Goal: Communication & Community: Answer question/provide support

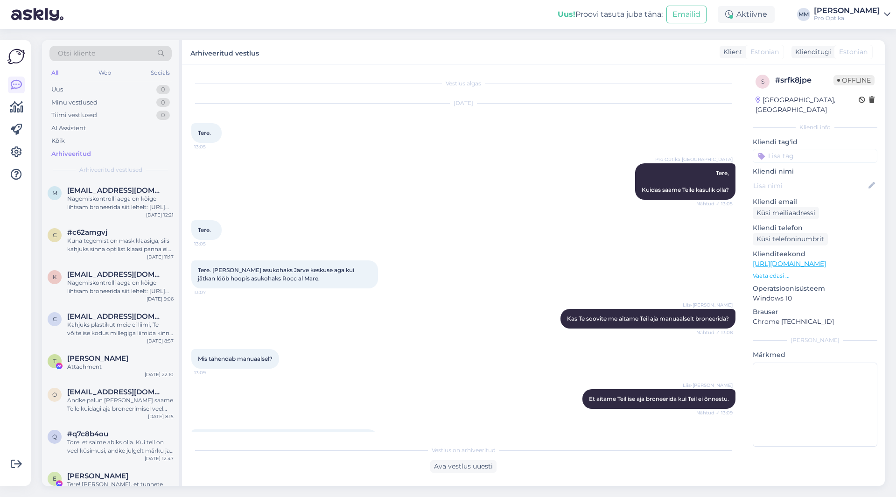
scroll to position [246, 0]
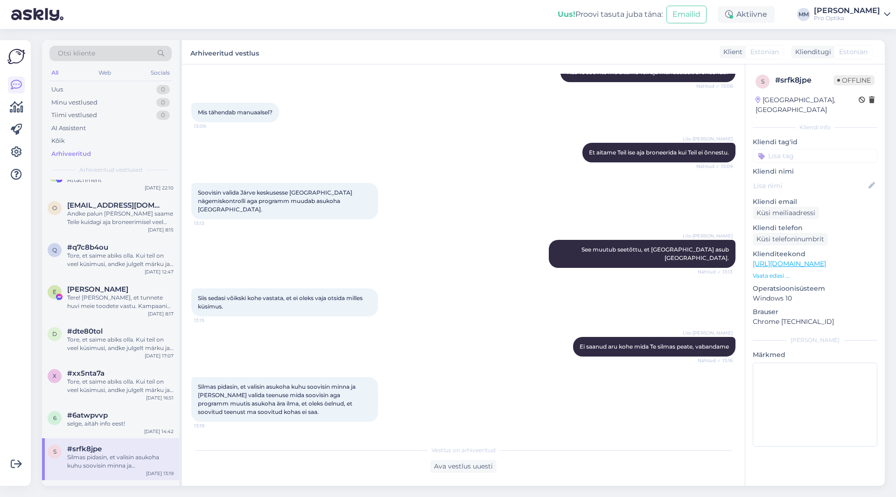
click at [295, 331] on div "Liis-[PERSON_NAME] Ei saanud aru kohe mida Te silmas [PERSON_NAME], vabandame N…" at bounding box center [463, 347] width 544 height 40
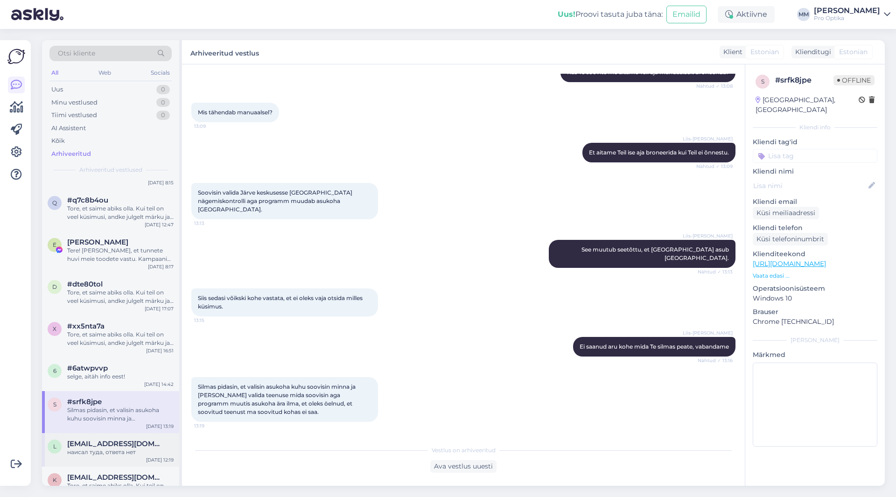
scroll to position [229, 0]
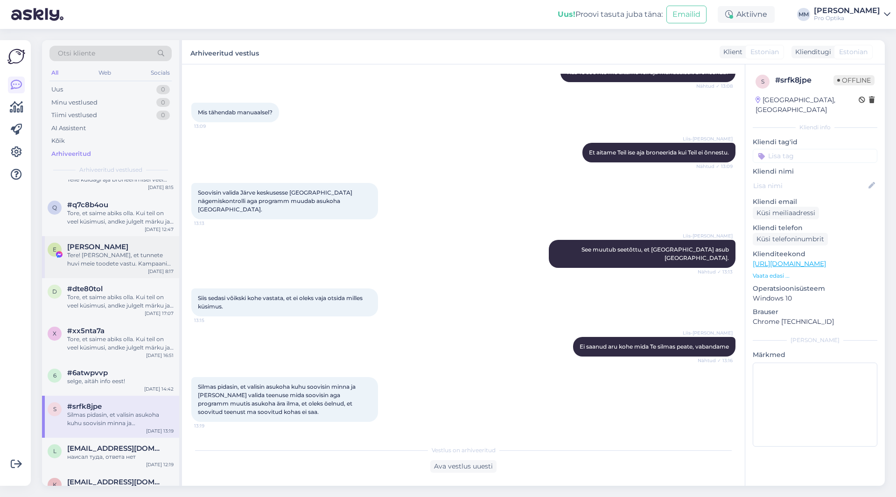
click at [101, 251] on span "[PERSON_NAME]" at bounding box center [97, 247] width 61 height 8
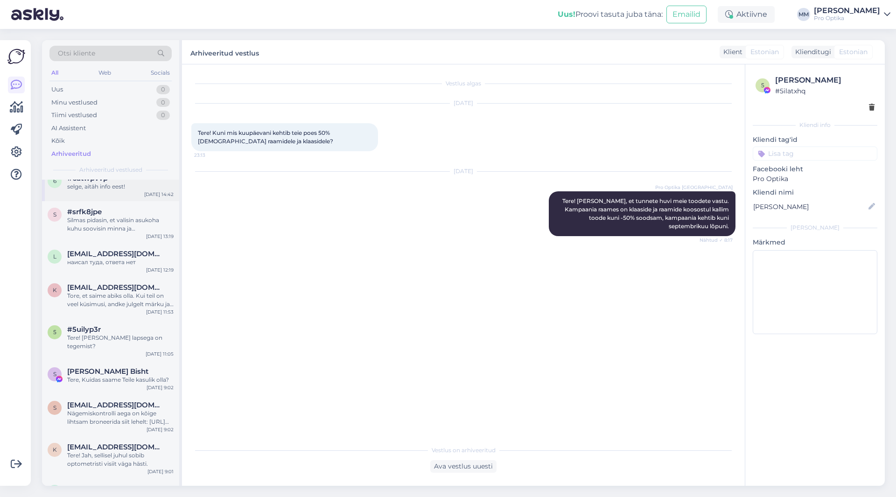
scroll to position [430, 0]
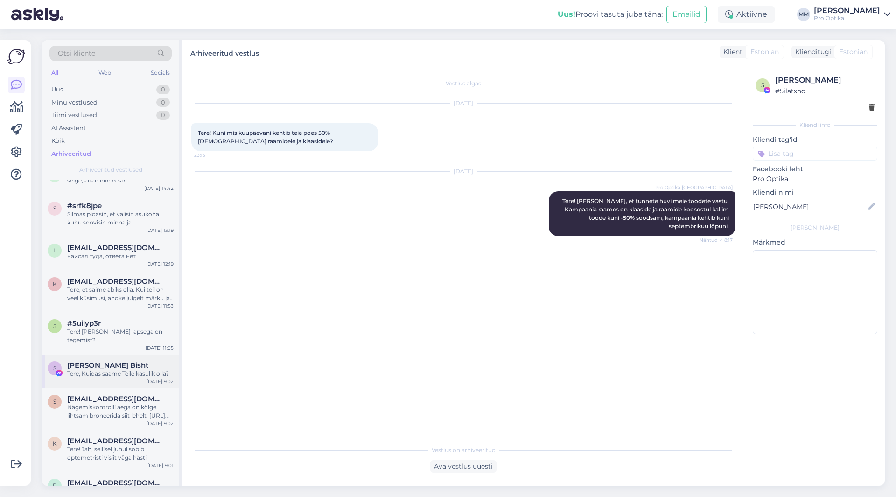
click at [106, 361] on span "[PERSON_NAME] Bisht" at bounding box center [107, 365] width 81 height 8
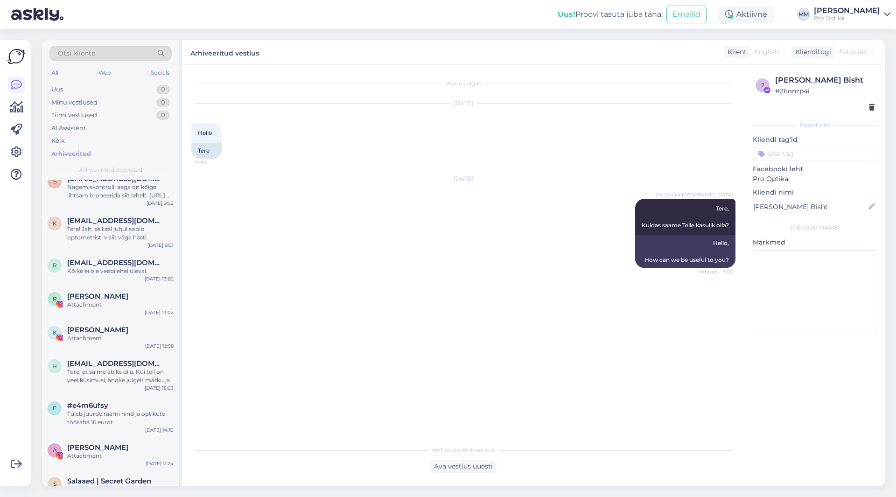
scroll to position [650, 0]
click at [86, 455] on div "A [PERSON_NAME] Attachment [DATE] 11:24" at bounding box center [110, 454] width 137 height 34
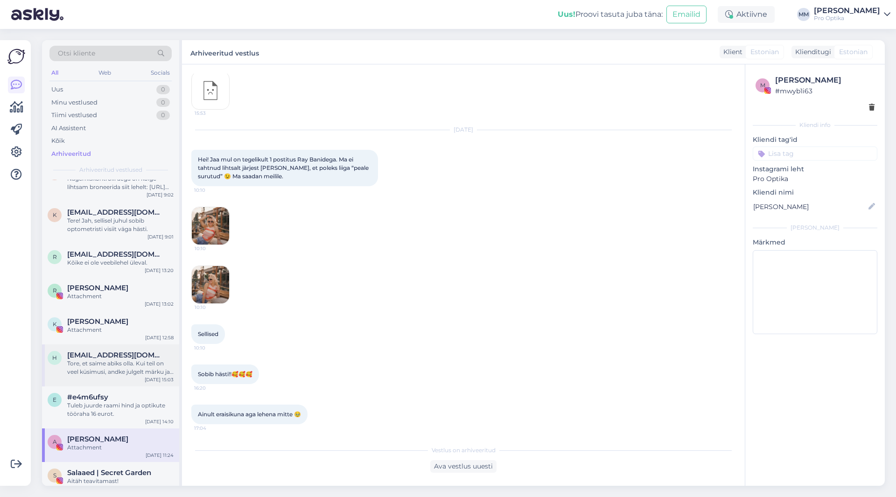
scroll to position [658, 0]
click at [97, 293] on div "Attachment" at bounding box center [120, 297] width 106 height 8
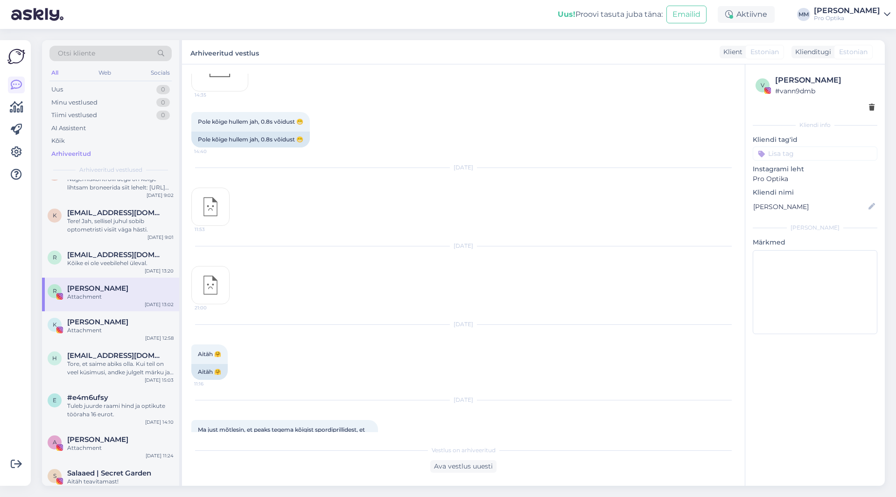
scroll to position [0, 0]
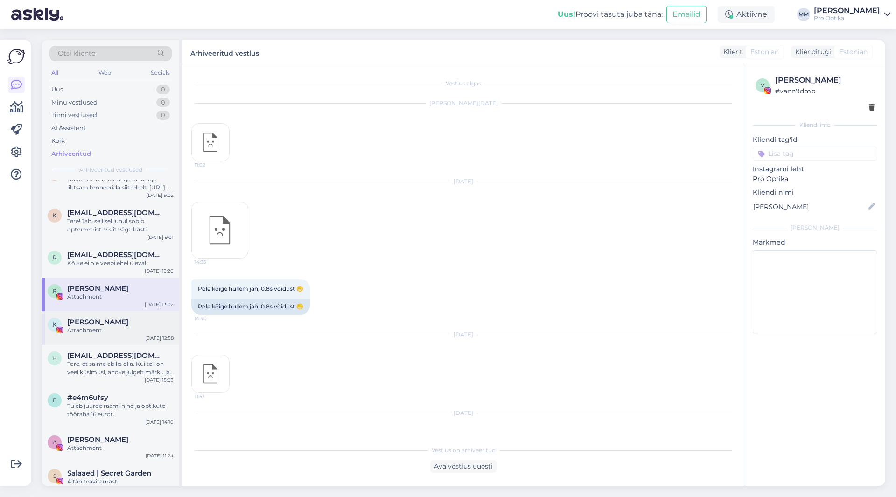
click at [118, 326] on div "Attachment" at bounding box center [120, 330] width 106 height 8
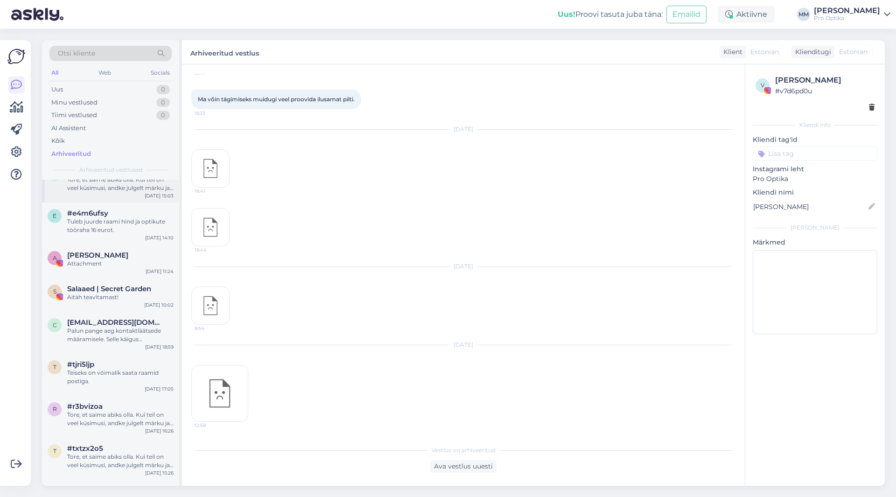
scroll to position [848, 0]
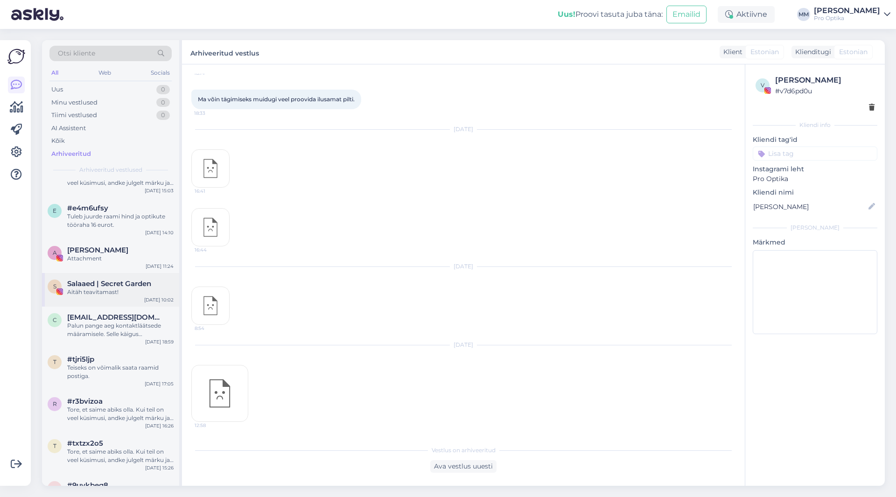
click at [113, 288] on div "Aitäh teavitamast!" at bounding box center [120, 292] width 106 height 8
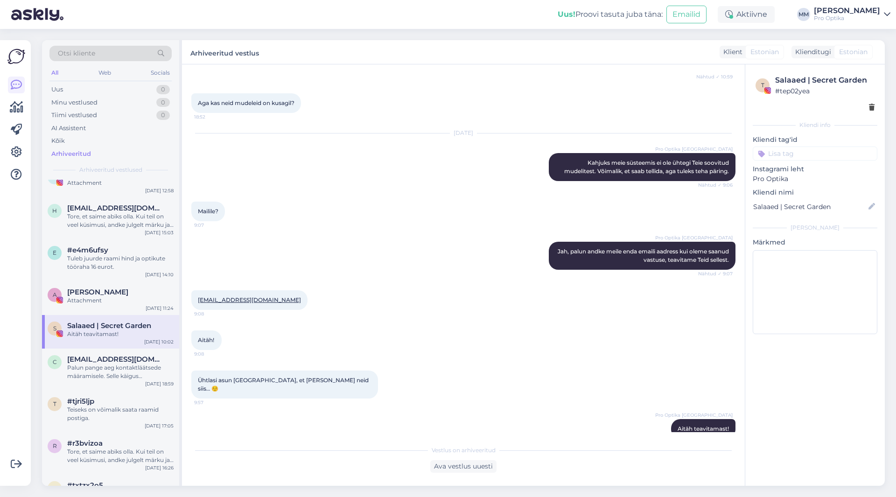
click at [72, 152] on div "Arhiveeritud" at bounding box center [71, 153] width 40 height 9
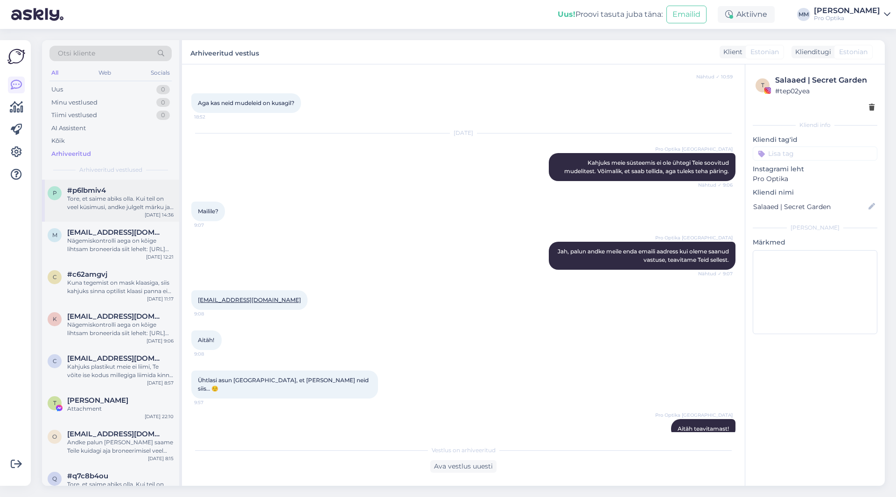
click at [113, 198] on div "Tore, et saime abiks olla. Kui teil on veel küsimusi, andke julgelt märku ja ai…" at bounding box center [120, 203] width 106 height 17
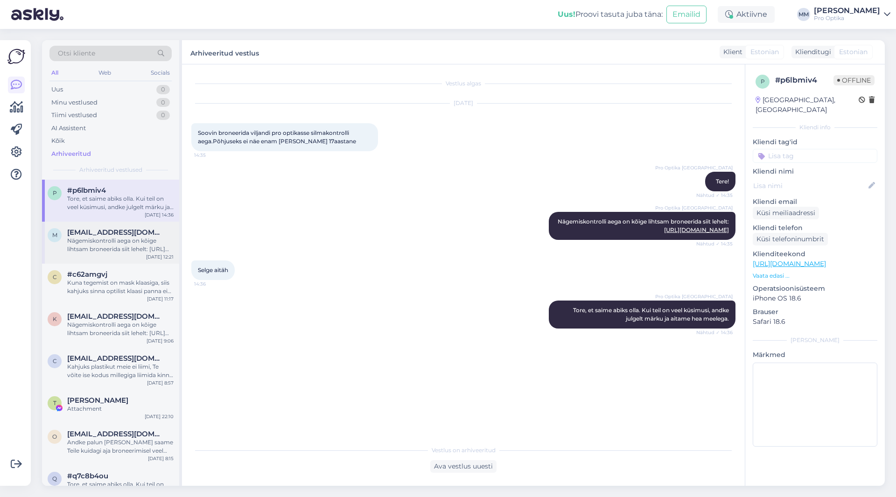
click at [108, 236] on span "[EMAIL_ADDRESS][DOMAIN_NAME]" at bounding box center [115, 232] width 97 height 8
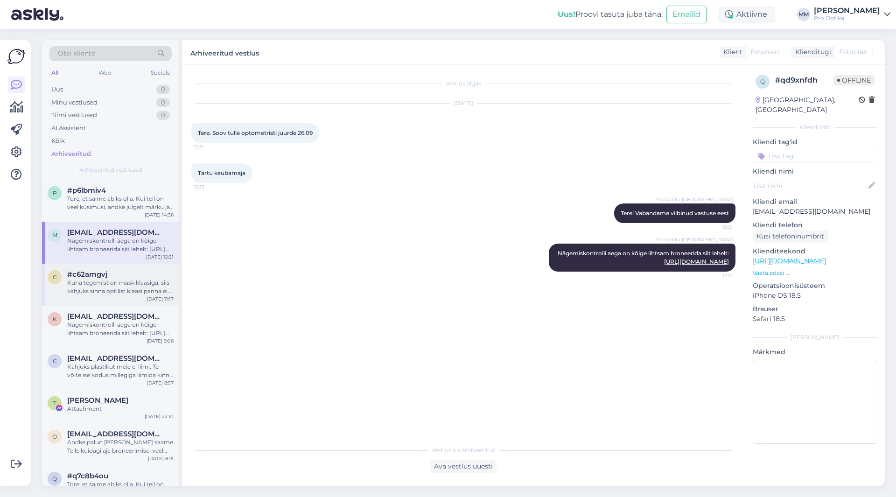
click at [101, 276] on span "#c62amgvj" at bounding box center [87, 274] width 40 height 8
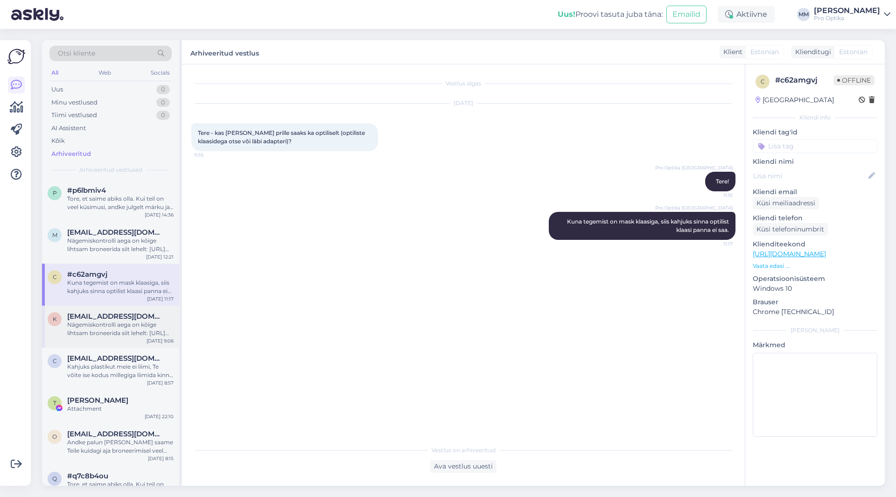
click at [86, 329] on div "Nägemiskontrolli aega on kõige lihtsam broneerida siit lehelt: [URL][DOMAIN_NAM…" at bounding box center [120, 329] width 106 height 17
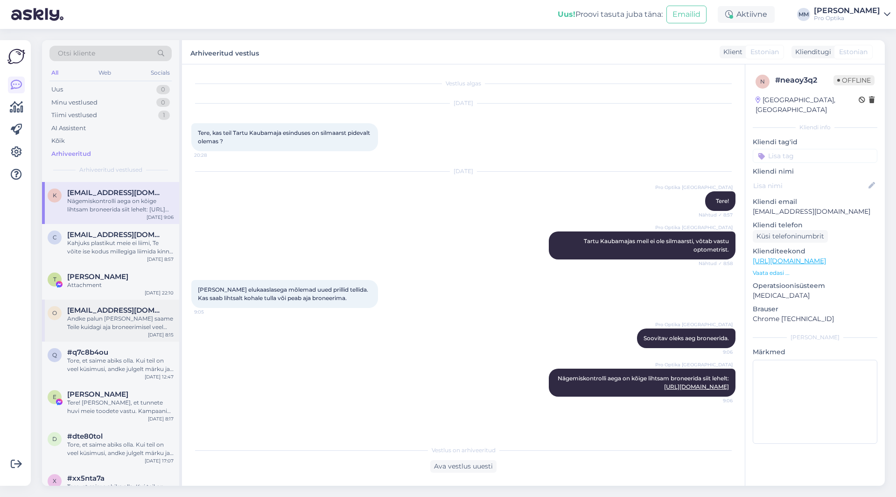
scroll to position [140, 0]
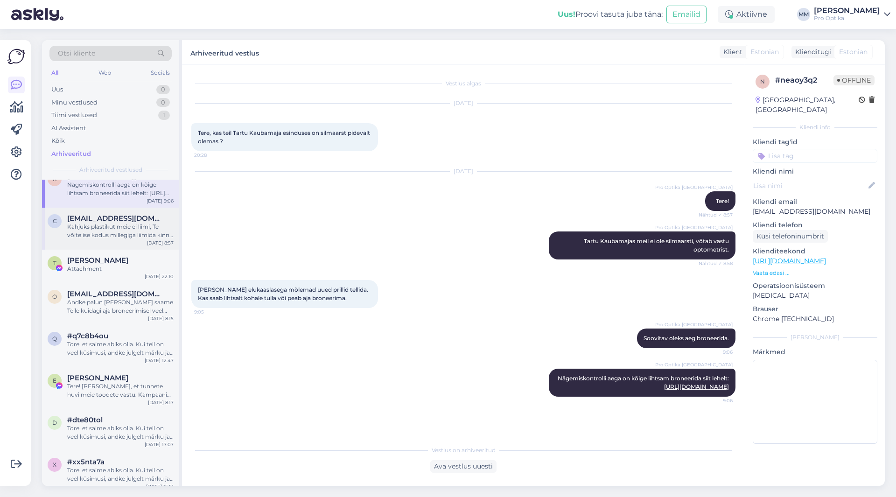
click at [105, 224] on div "Kahjuks plastikut meie ei liimi, Te võite ise kodus millegiga liimida kinni või…" at bounding box center [120, 231] width 106 height 17
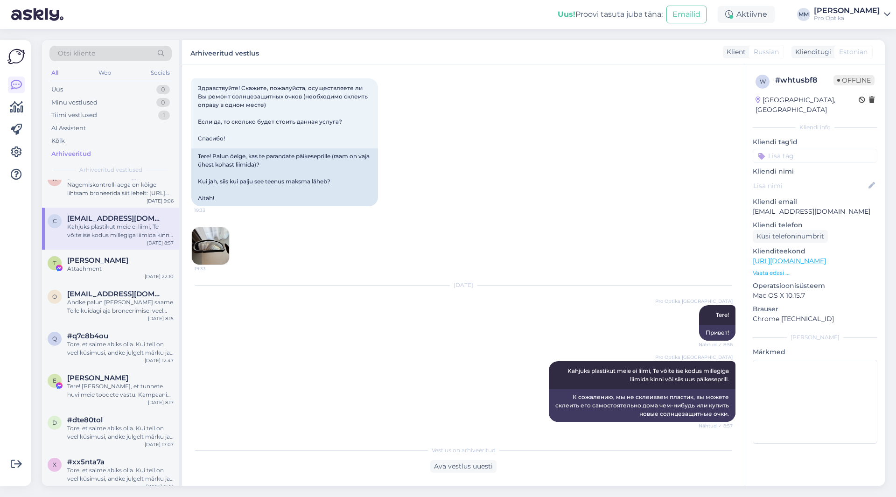
click at [218, 249] on img at bounding box center [210, 245] width 37 height 37
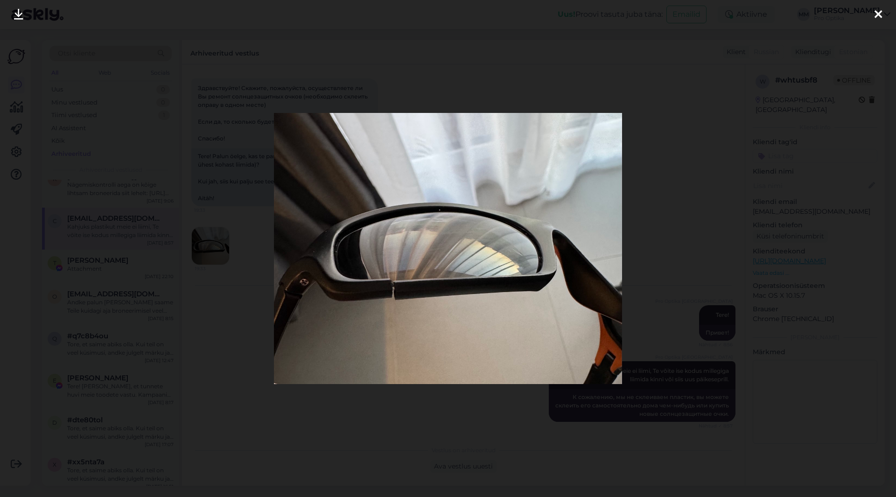
click at [219, 324] on div at bounding box center [448, 248] width 896 height 497
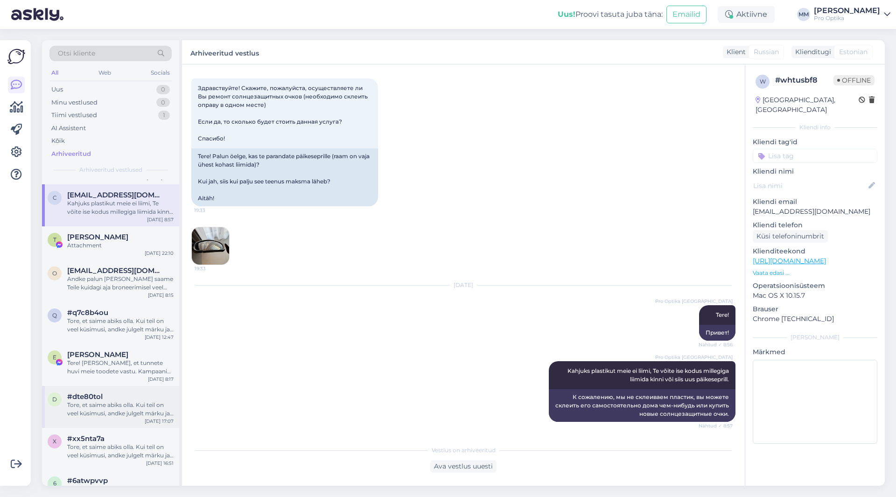
scroll to position [187, 0]
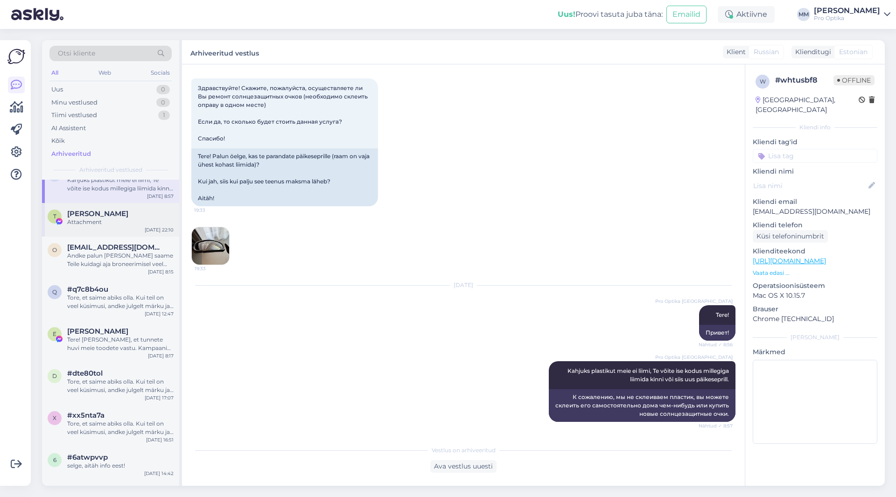
click at [88, 225] on div "Attachment" at bounding box center [120, 222] width 106 height 8
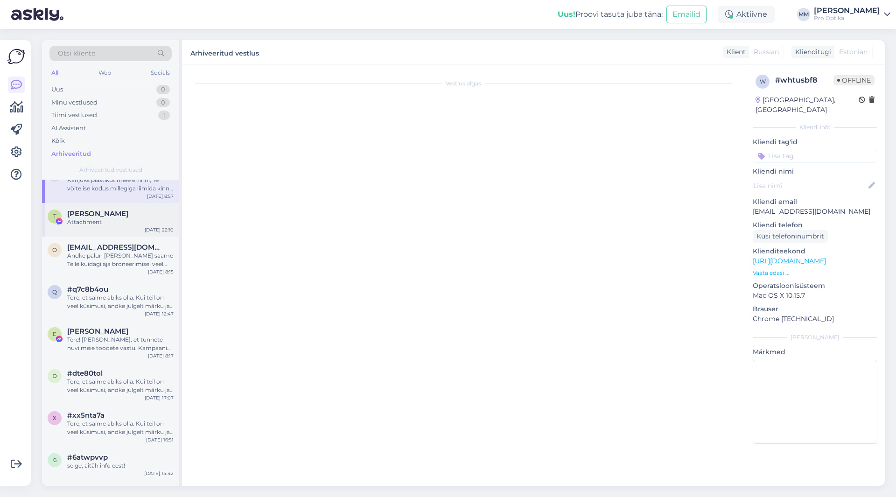
scroll to position [95, 0]
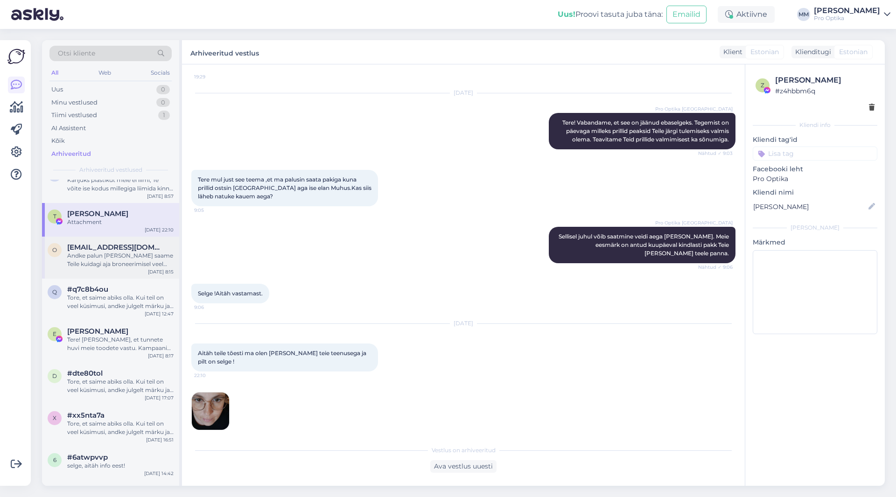
click at [92, 244] on span "[EMAIL_ADDRESS][DOMAIN_NAME]" at bounding box center [115, 247] width 97 height 8
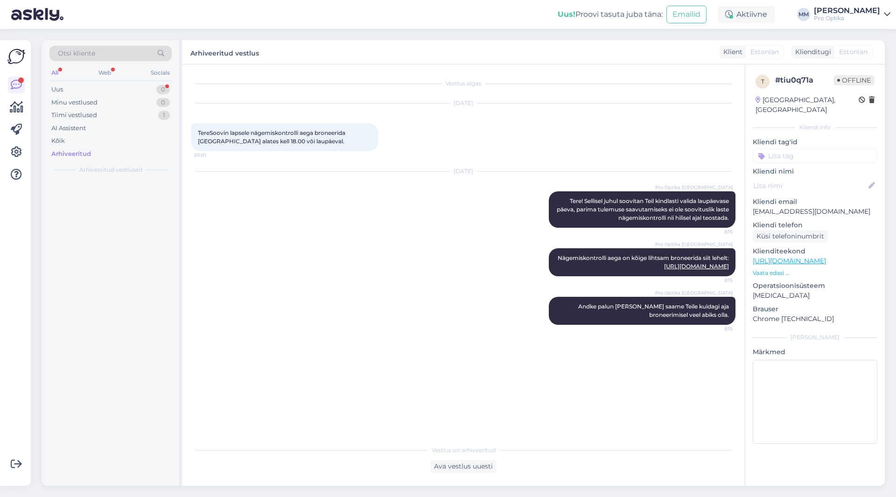
scroll to position [0, 0]
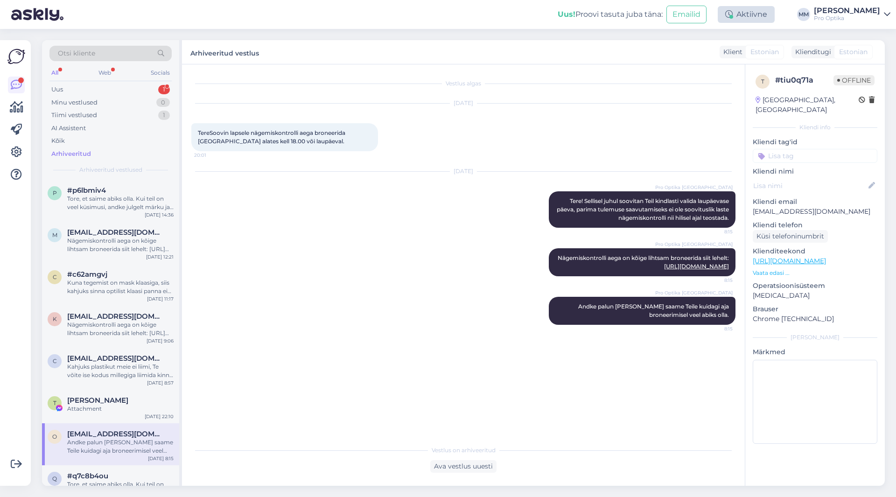
click at [763, 11] on div "Aktiivne" at bounding box center [746, 14] width 57 height 17
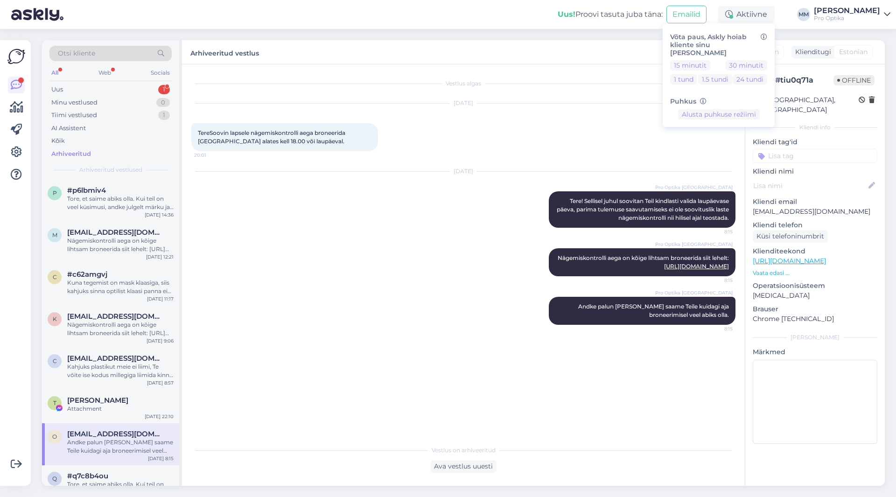
click at [405, 0] on div "Uus! Proovi tasuta [PERSON_NAME]: Emailid Aktiivne Võta paus, Askly hoiab klien…" at bounding box center [448, 14] width 896 height 29
